Goal: Task Accomplishment & Management: Manage account settings

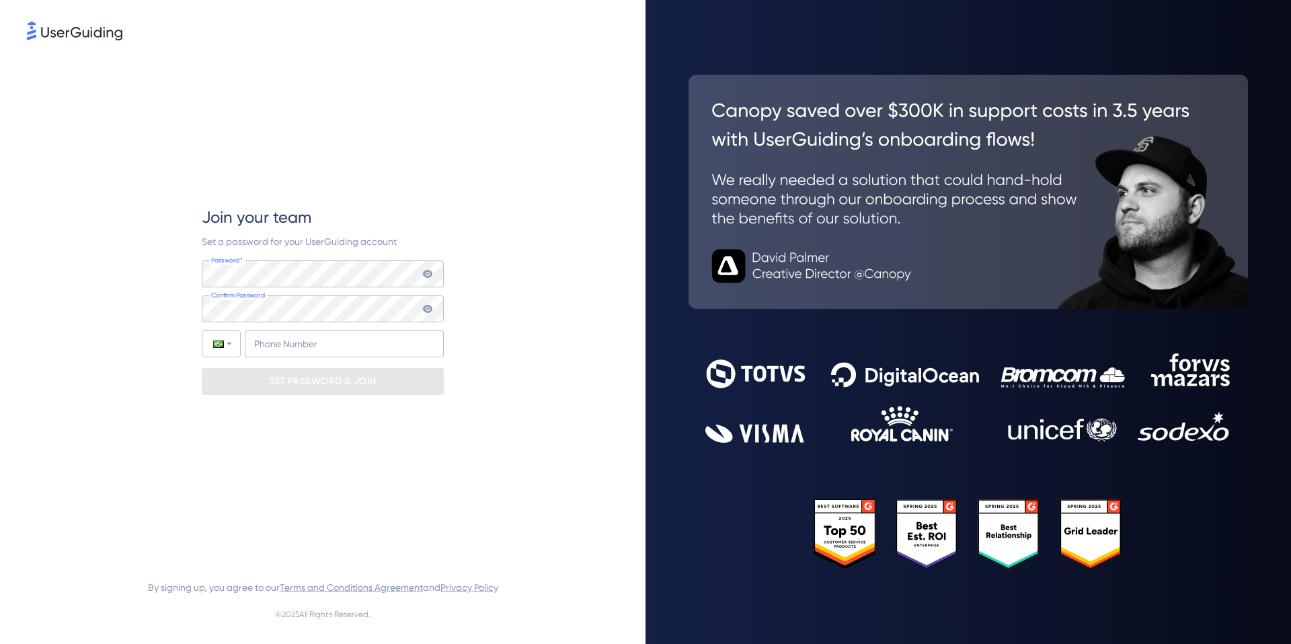
click at [124, 240] on div "Join your team Set a password for your UserGuiding account Password* Your passw…" at bounding box center [323, 300] width 592 height 515
click at [427, 271] on icon at bounding box center [427, 274] width 9 height 8
click at [430, 274] on icon at bounding box center [427, 274] width 9 height 8
click at [348, 340] on input "+55" at bounding box center [344, 343] width 199 height 27
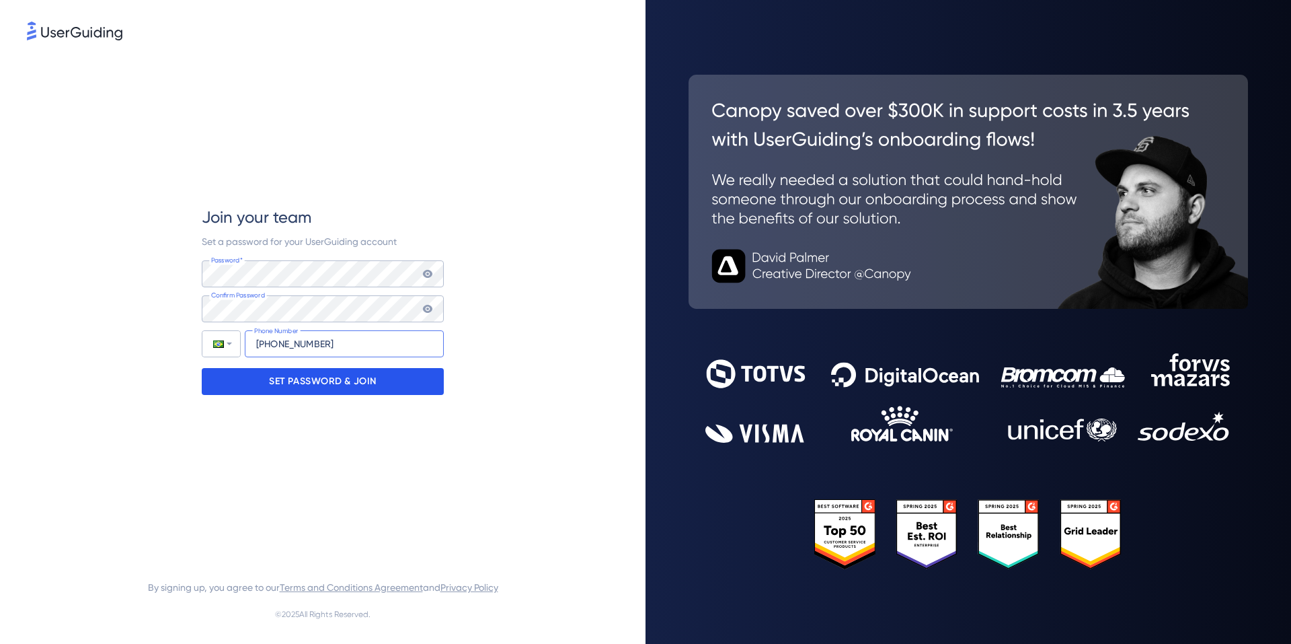
type input "[PHONE_NUMBER]"
click at [354, 372] on p "SET PASSWORD & JOIN" at bounding box center [323, 382] width 108 height 22
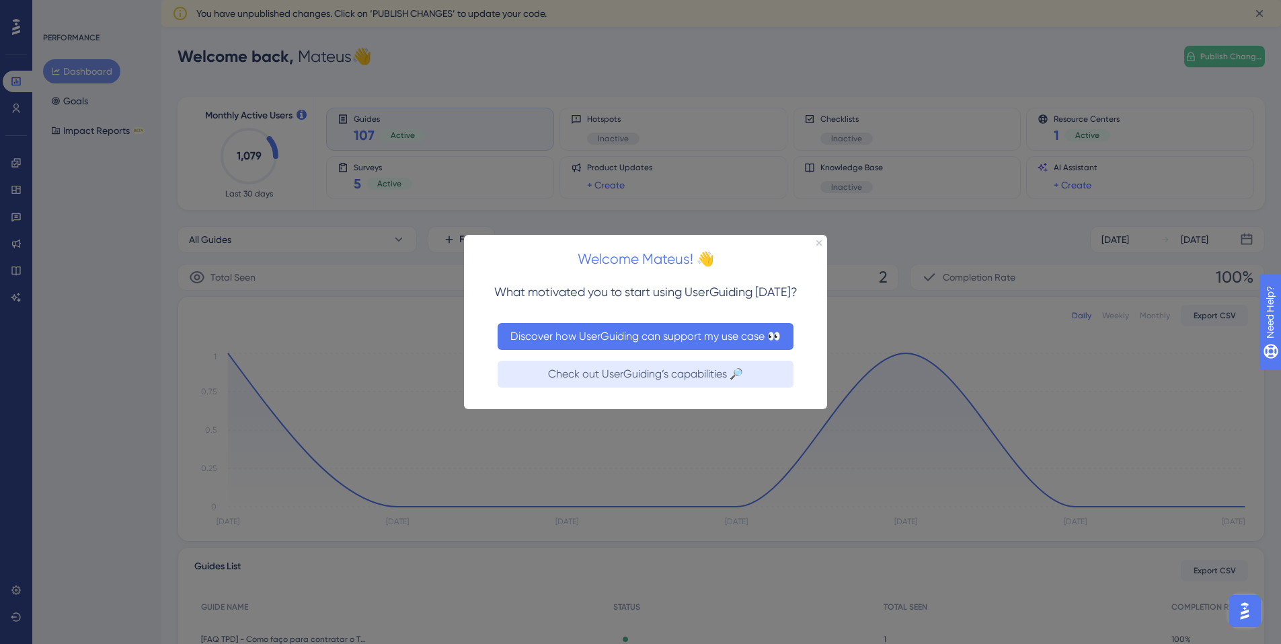
click at [742, 335] on button "Discover how UserGuiding can support my use case 👀" at bounding box center [646, 335] width 296 height 27
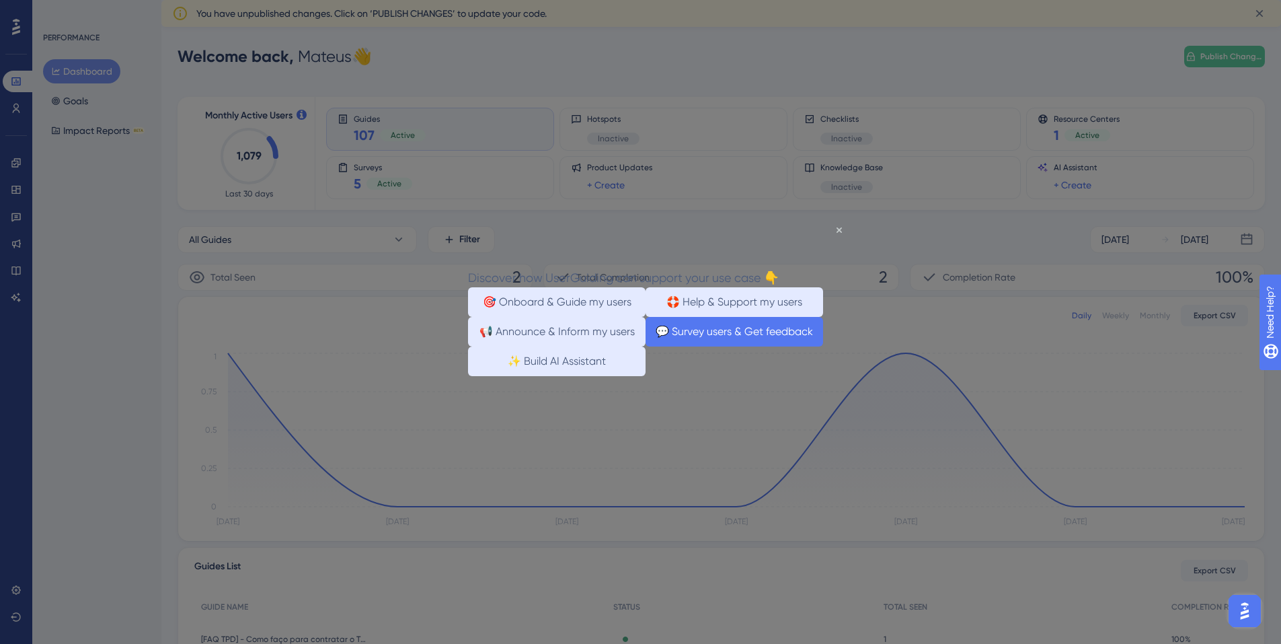
click at [759, 343] on button "💬 Survey users & Get feedback" at bounding box center [735, 331] width 178 height 30
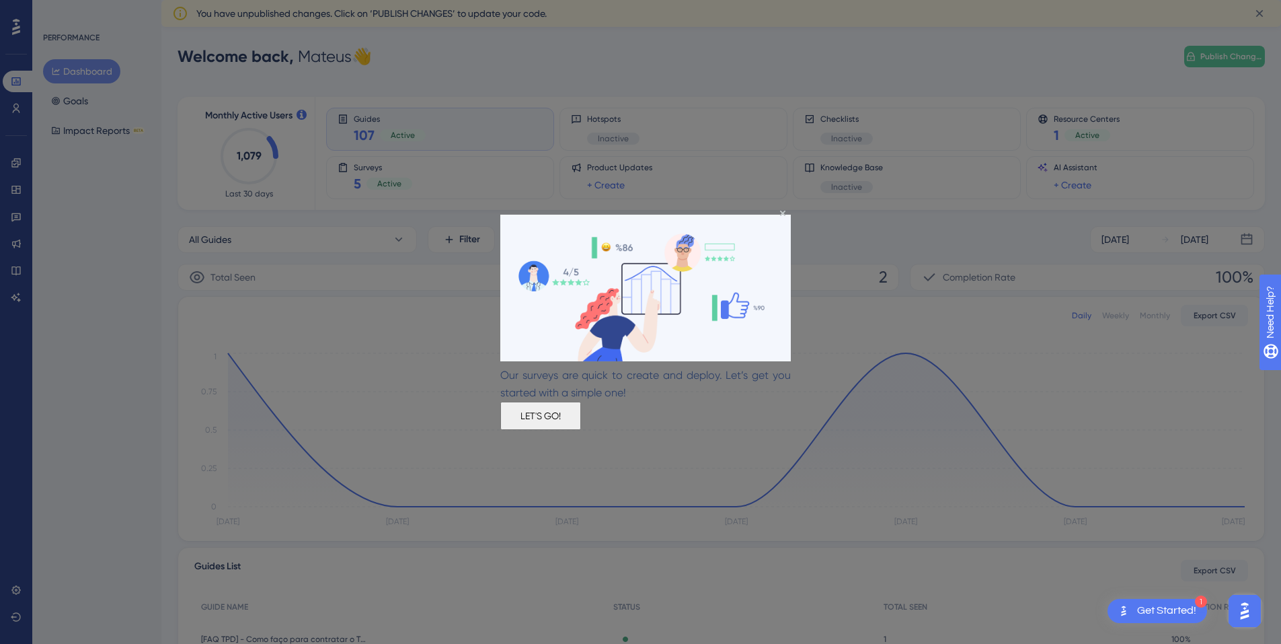
click at [581, 414] on button "LET'S GO!" at bounding box center [540, 415] width 81 height 28
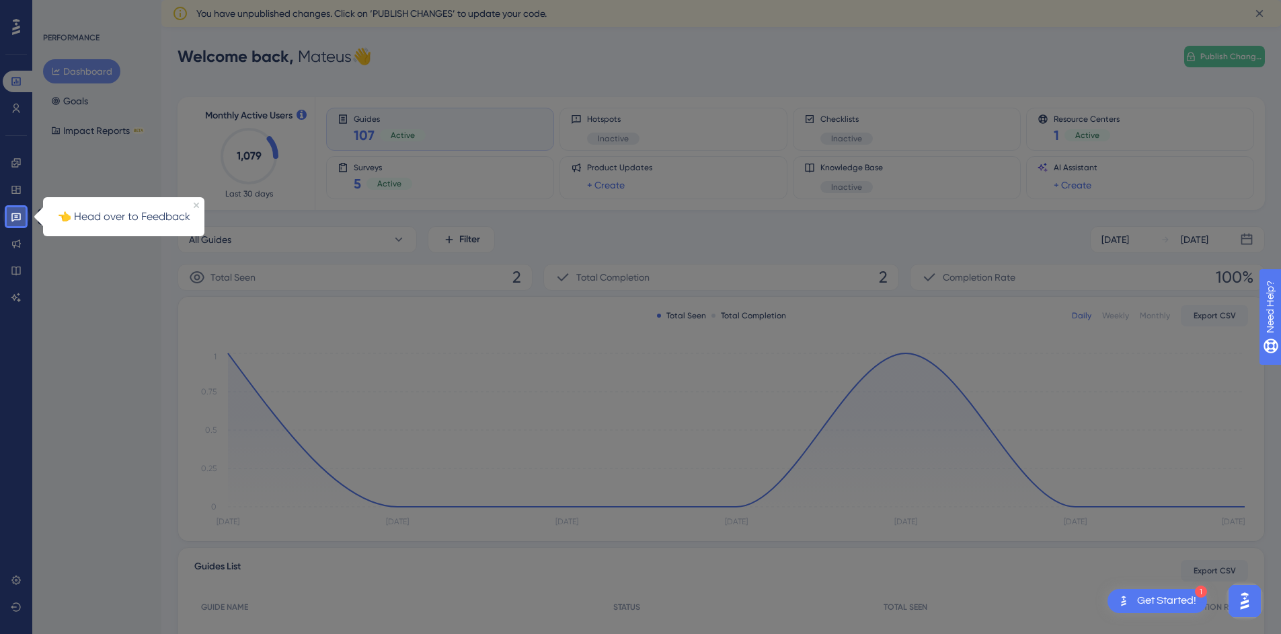
click at [16, 224] on link at bounding box center [16, 217] width 27 height 22
click at [10, 219] on link at bounding box center [16, 217] width 27 height 22
click at [196, 202] on icon "Close Preview" at bounding box center [196, 204] width 5 height 5
